Goal: Complete application form: Complete application form

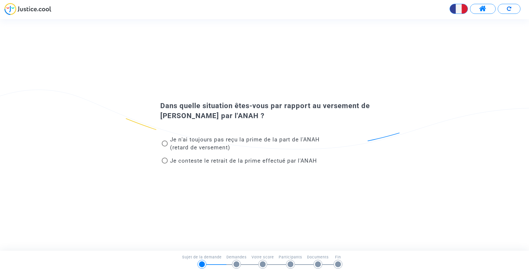
click at [170, 162] on span "Je conteste le retrait de la prime effectué par l'ANAH" at bounding box center [243, 161] width 147 height 7
click at [165, 164] on input "Je conteste le retrait de la prime effectué par l'ANAH" at bounding box center [164, 164] width 0 height 0
radio input "true"
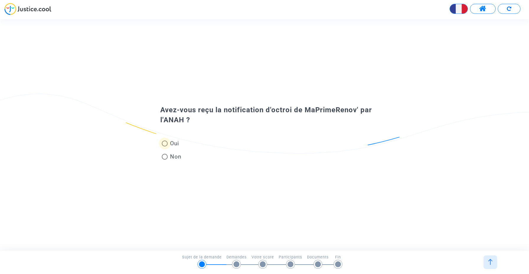
click at [171, 146] on span "Oui" at bounding box center [174, 144] width 12 height 8
click at [165, 147] on input "Oui" at bounding box center [164, 147] width 0 height 0
radio input "true"
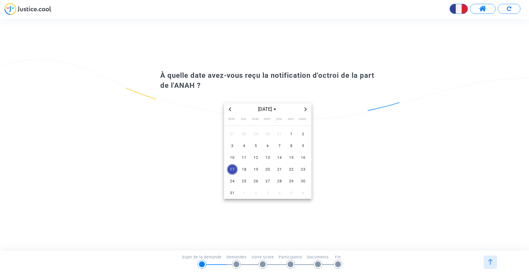
click at [47, 11] on img at bounding box center [27, 9] width 47 height 12
